Goal: Complete application form

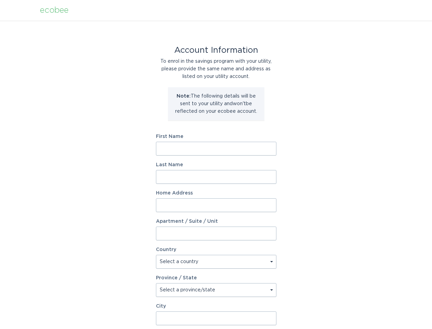
click at [167, 149] on input "First Name" at bounding box center [216, 149] width 121 height 14
type input "Farah"
type input "Perelmuter"
type input "2 Vesta Dr."
select select "CA"
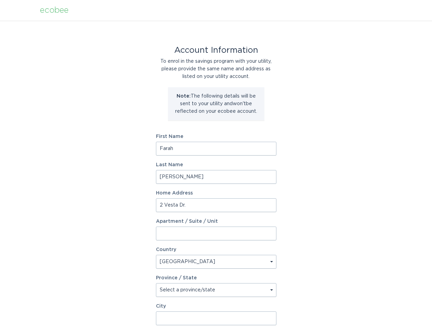
type input "Toronto"
type input "M5P 2Z2"
select select "ON"
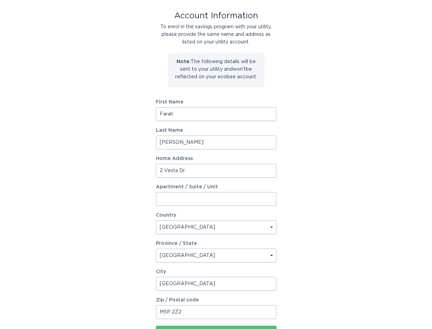
scroll to position [91, 0]
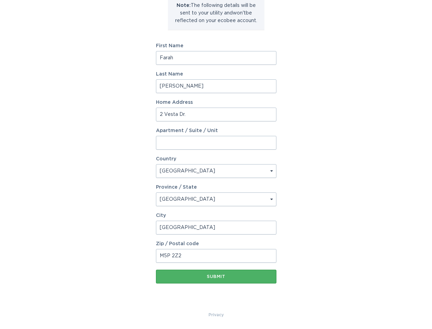
click at [229, 274] on div "Submit" at bounding box center [216, 276] width 114 height 4
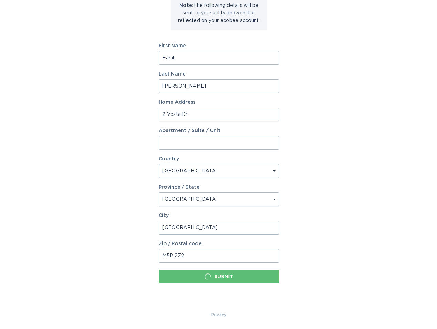
scroll to position [0, 0]
